Goal: Information Seeking & Learning: Check status

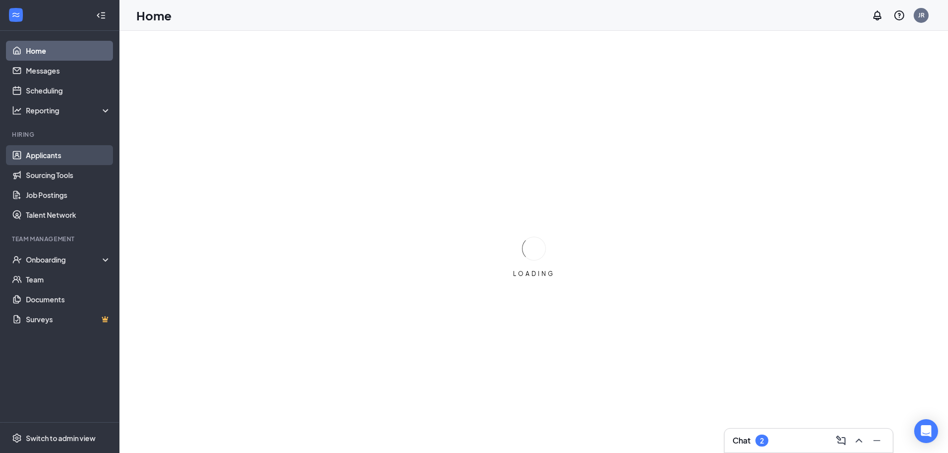
drag, startPoint x: 66, startPoint y: 155, endPoint x: 108, endPoint y: 156, distance: 42.3
click at [66, 155] on link "Applicants" at bounding box center [68, 155] width 85 height 20
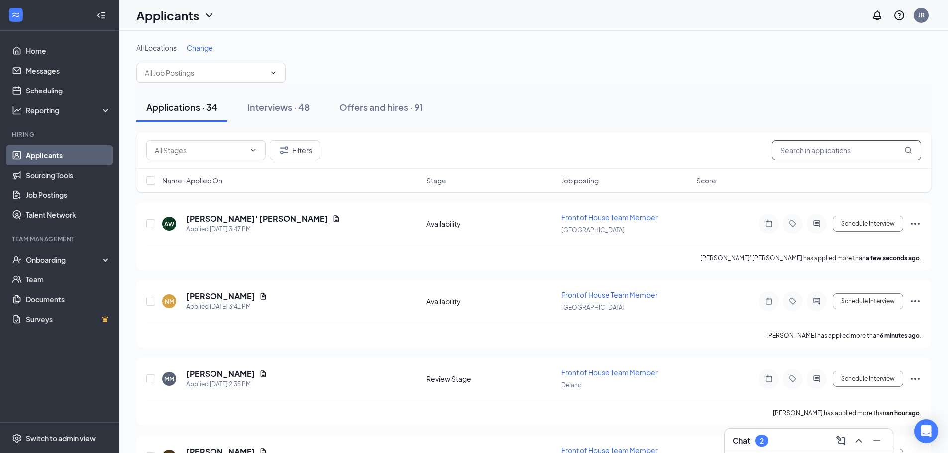
click at [802, 151] on input "text" at bounding box center [846, 150] width 149 height 20
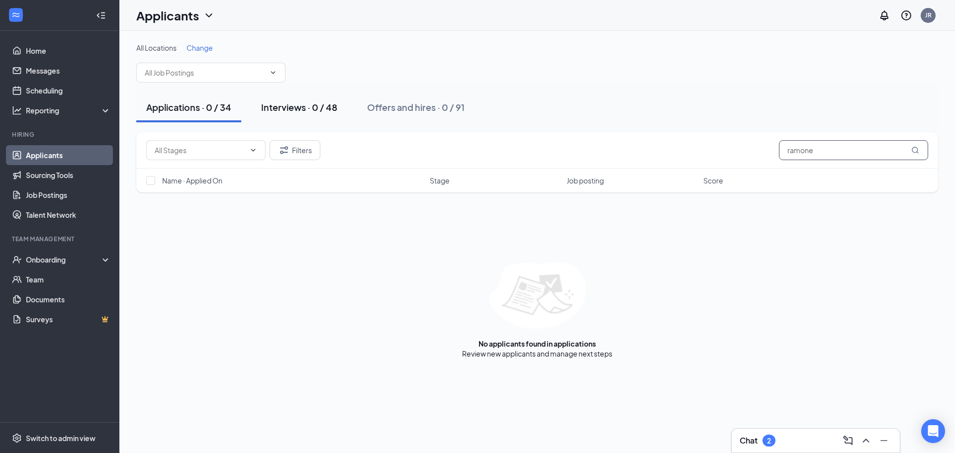
type input "ramone"
click at [283, 103] on div "Interviews · 0 / 48" at bounding box center [299, 107] width 76 height 12
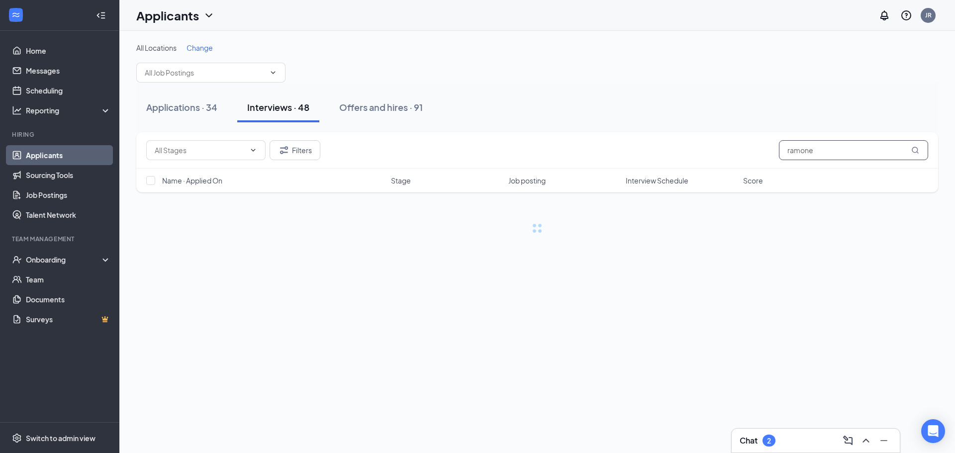
click at [829, 152] on input "ramone" at bounding box center [853, 150] width 149 height 20
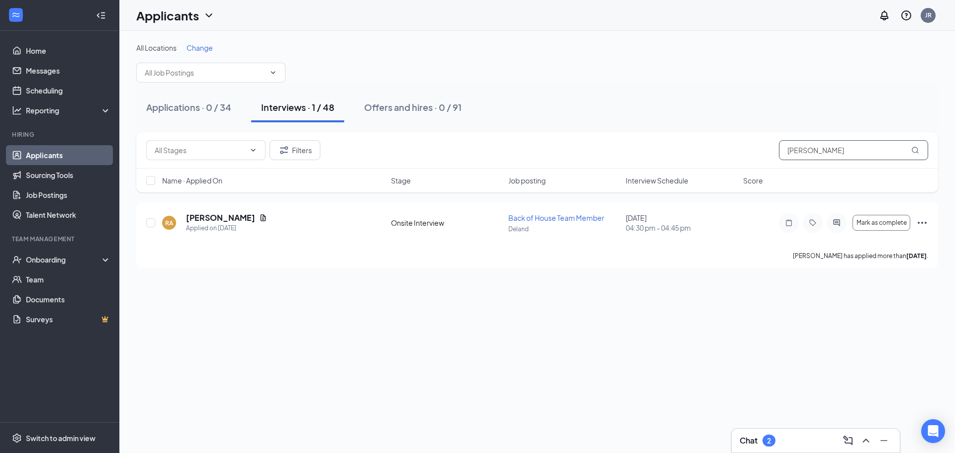
type input "[PERSON_NAME]"
click at [639, 381] on div "All Locations Change Applications · 0 / 34 Interviews · 1 / 48 Offers and hires…" at bounding box center [537, 242] width 836 height 422
